Goal: Task Accomplishment & Management: Complete application form

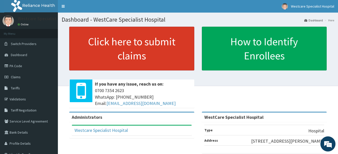
click at [127, 43] on link "Click here to submit claims" at bounding box center [131, 49] width 125 height 44
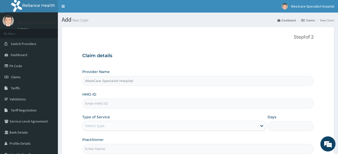
click at [107, 103] on input "HMO ID" at bounding box center [198, 104] width 232 height 10
click at [13, 66] on link "PA Code" at bounding box center [29, 65] width 58 height 11
